Goal: Information Seeking & Learning: Find specific fact

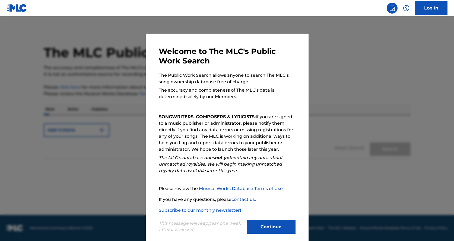
drag, startPoint x: 265, startPoint y: 229, endPoint x: 301, endPoint y: 188, distance: 54.2
click at [265, 229] on button "Continue" at bounding box center [271, 227] width 49 height 14
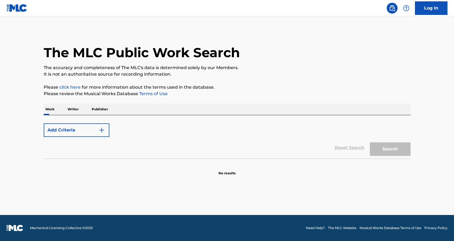
click at [72, 110] on p "Writer" at bounding box center [73, 109] width 14 height 11
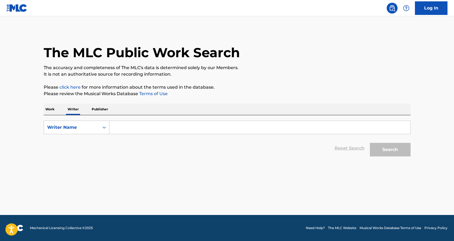
click at [129, 128] on input "Search Form" at bounding box center [259, 127] width 301 height 13
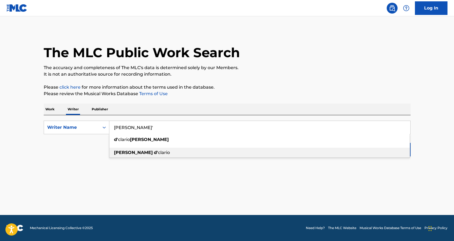
click at [123, 151] on strong "[PERSON_NAME]" at bounding box center [133, 152] width 39 height 5
type input "[PERSON_NAME]"
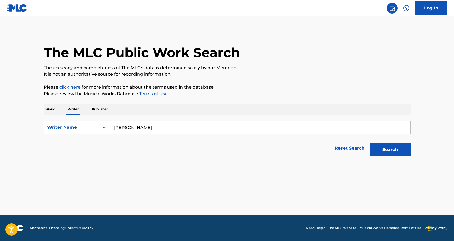
click at [395, 147] on button "Search" at bounding box center [390, 150] width 41 height 14
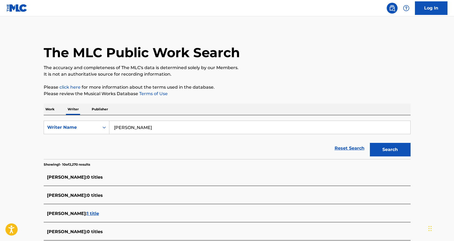
click at [50, 109] on p "Work" at bounding box center [50, 109] width 12 height 11
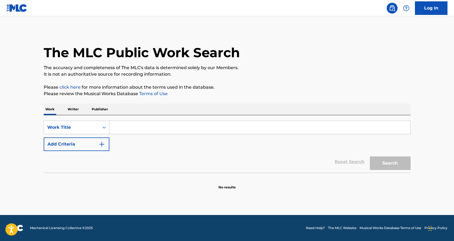
click at [124, 126] on input "Search Form" at bounding box center [259, 127] width 301 height 13
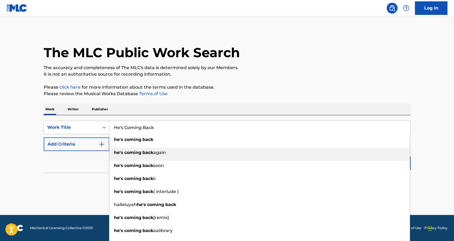
click at [134, 154] on strong "coming" at bounding box center [132, 152] width 17 height 5
type input "he's coming back again"
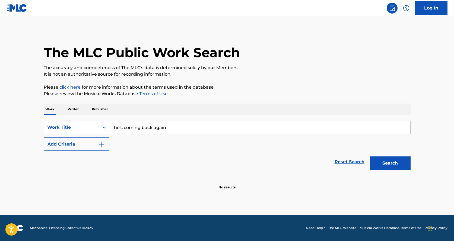
click at [395, 160] on button "Search" at bounding box center [390, 164] width 41 height 14
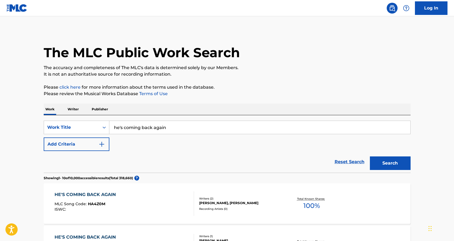
click at [103, 144] on img "Search Form" at bounding box center [102, 144] width 7 height 7
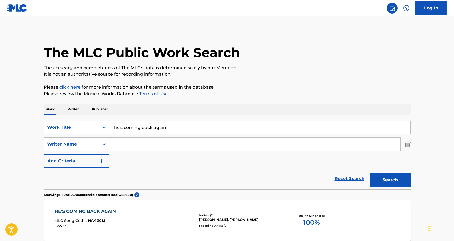
click at [138, 145] on input "Search Form" at bounding box center [254, 144] width 291 height 13
type input "[PERSON_NAME]"
click at [390, 177] on button "Search" at bounding box center [390, 180] width 41 height 14
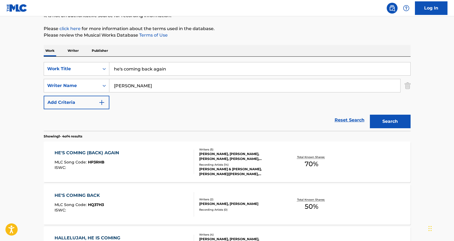
scroll to position [54, 0]
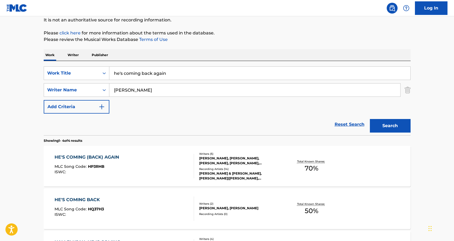
click at [233, 159] on div "[PERSON_NAME], [PERSON_NAME], [PERSON_NAME], [PERSON_NAME], [PERSON_NAME]" at bounding box center [240, 161] width 82 height 10
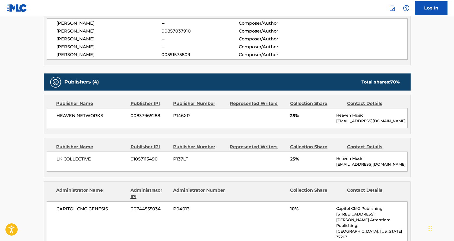
scroll to position [163, 0]
